Goal: Register for event/course

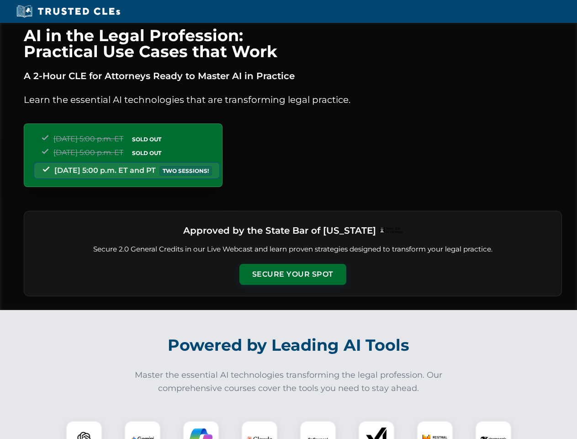
click at [293, 274] on button "Secure Your Spot" at bounding box center [293, 274] width 107 height 21
click at [84, 430] on img at bounding box center [84, 439] width 27 height 27
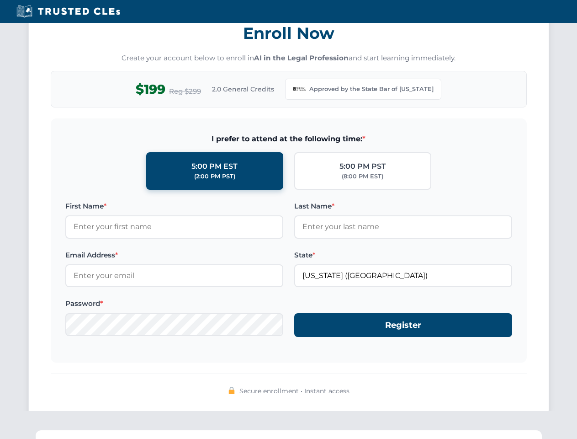
scroll to position [891, 0]
